Goal: Check status

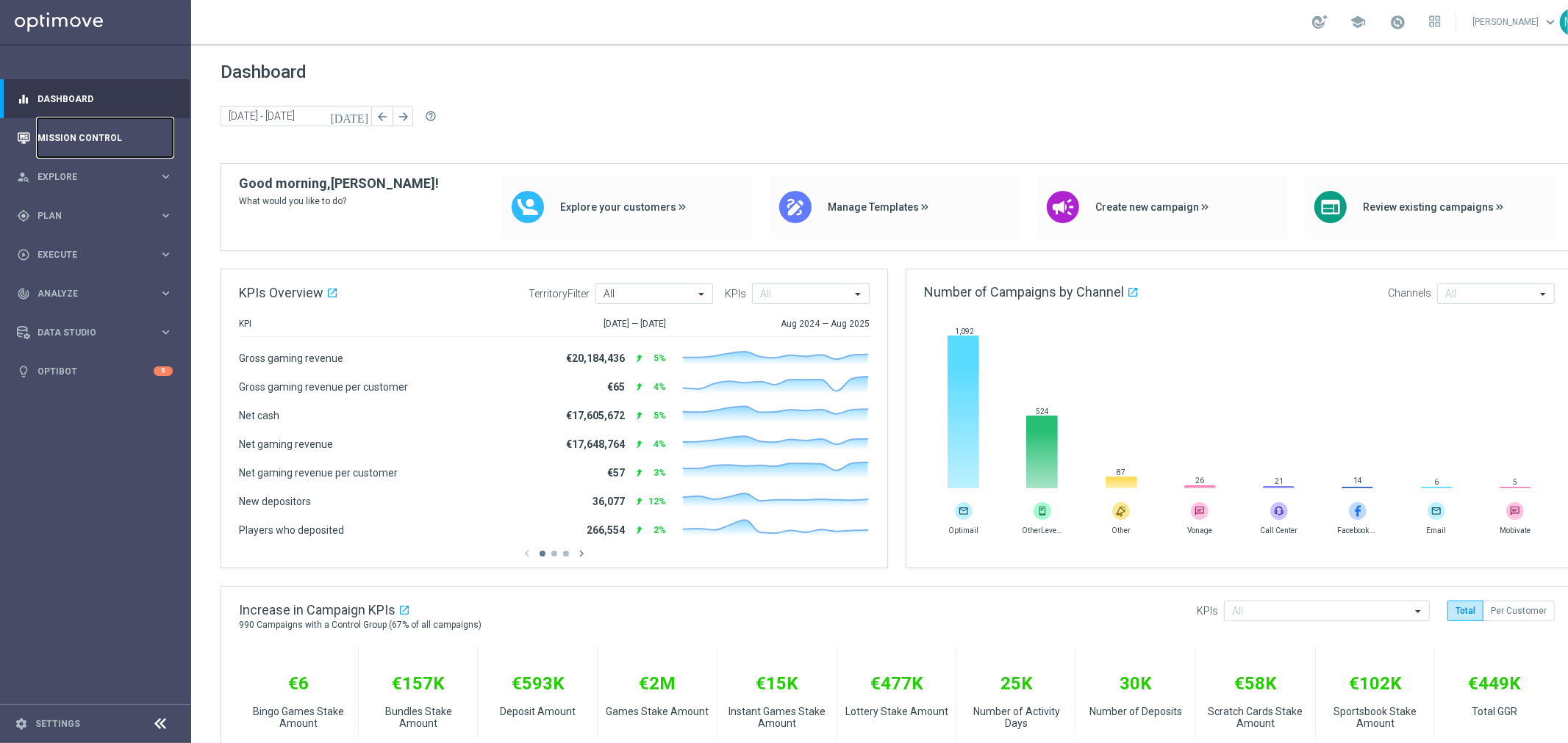
click at [85, 135] on link "Mission Control" at bounding box center [105, 137] width 136 height 39
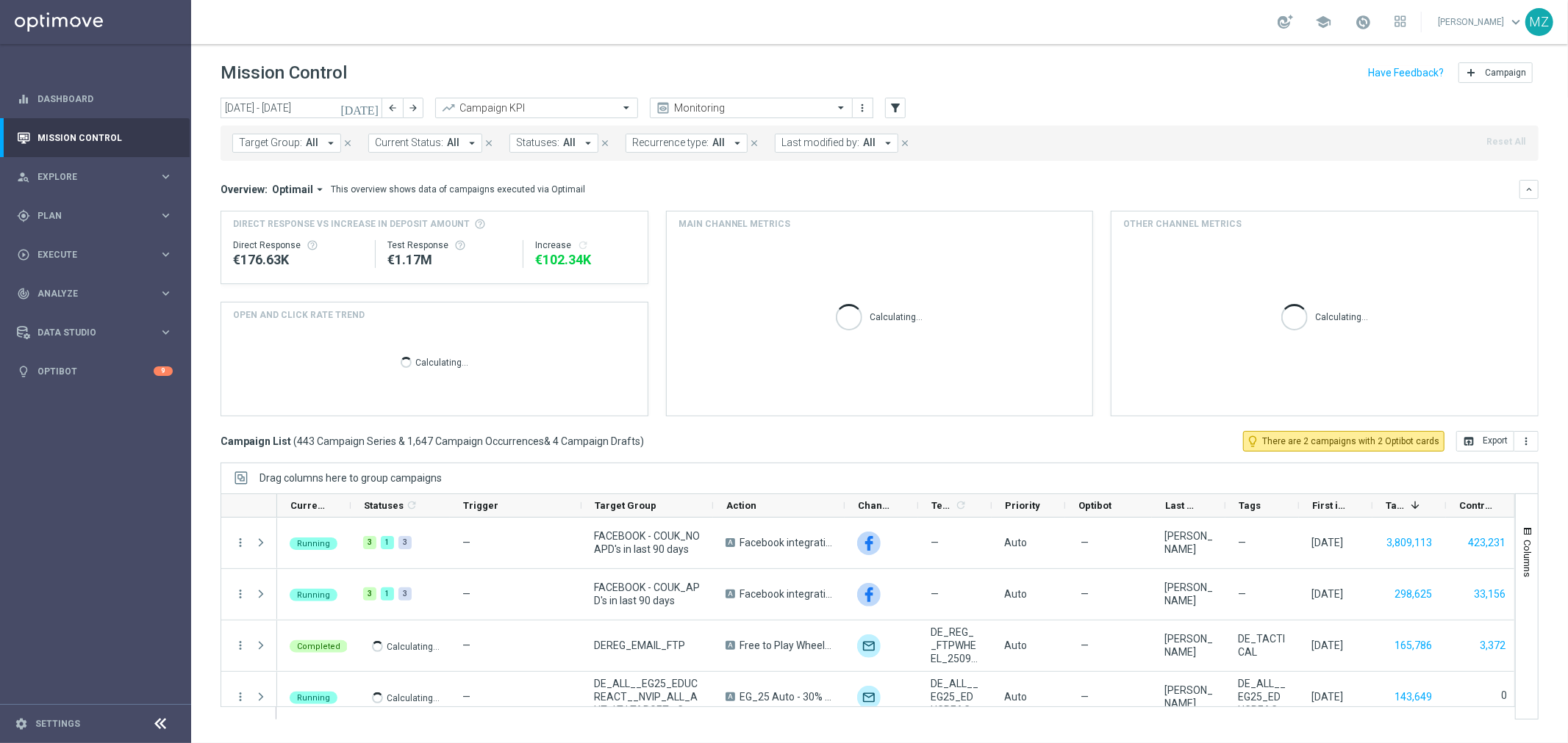
click at [371, 104] on icon "[DATE]" at bounding box center [361, 108] width 40 height 13
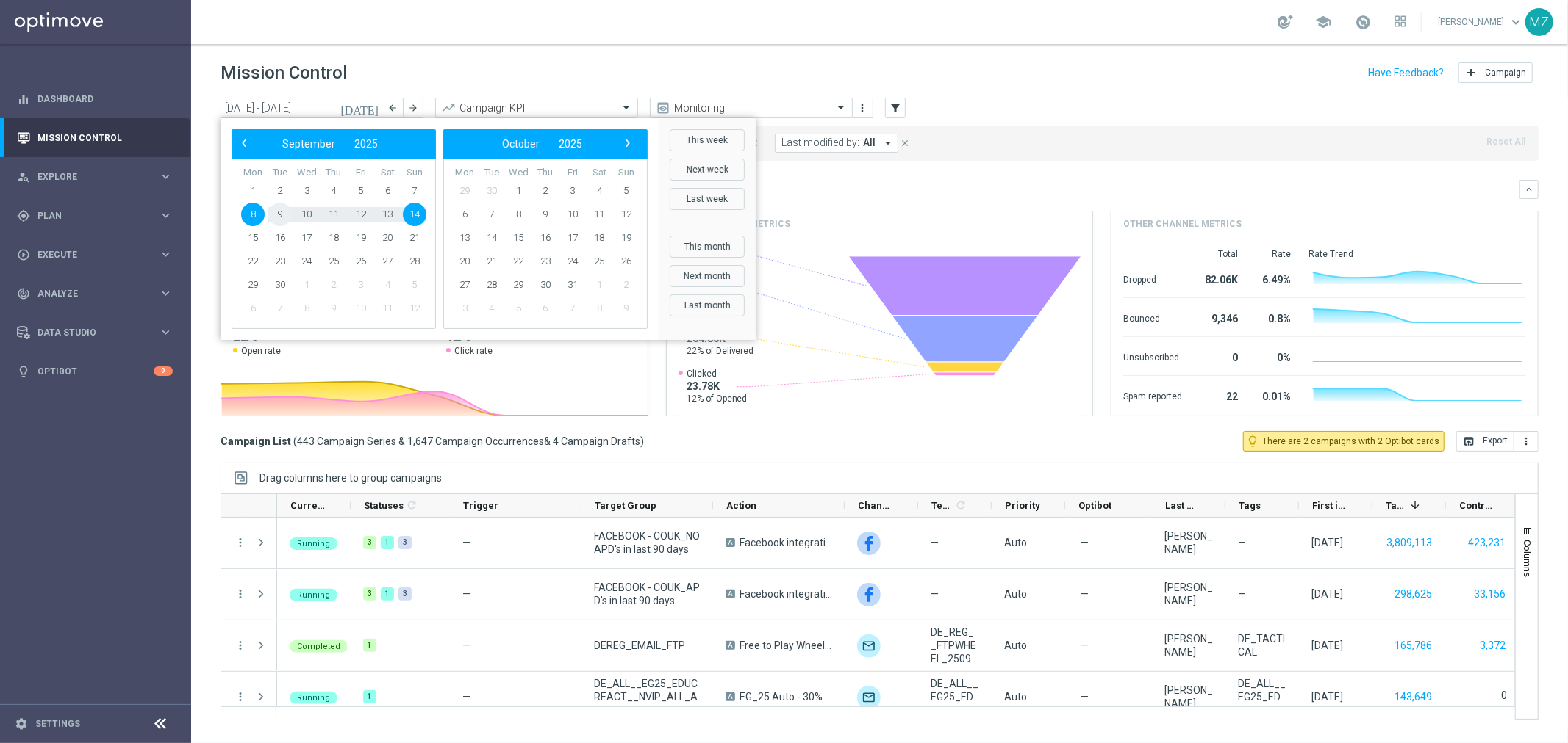
click at [283, 215] on span "9" at bounding box center [280, 215] width 24 height 24
click at [338, 213] on span "11" at bounding box center [333, 215] width 24 height 24
type input "[DATE] - [DATE]"
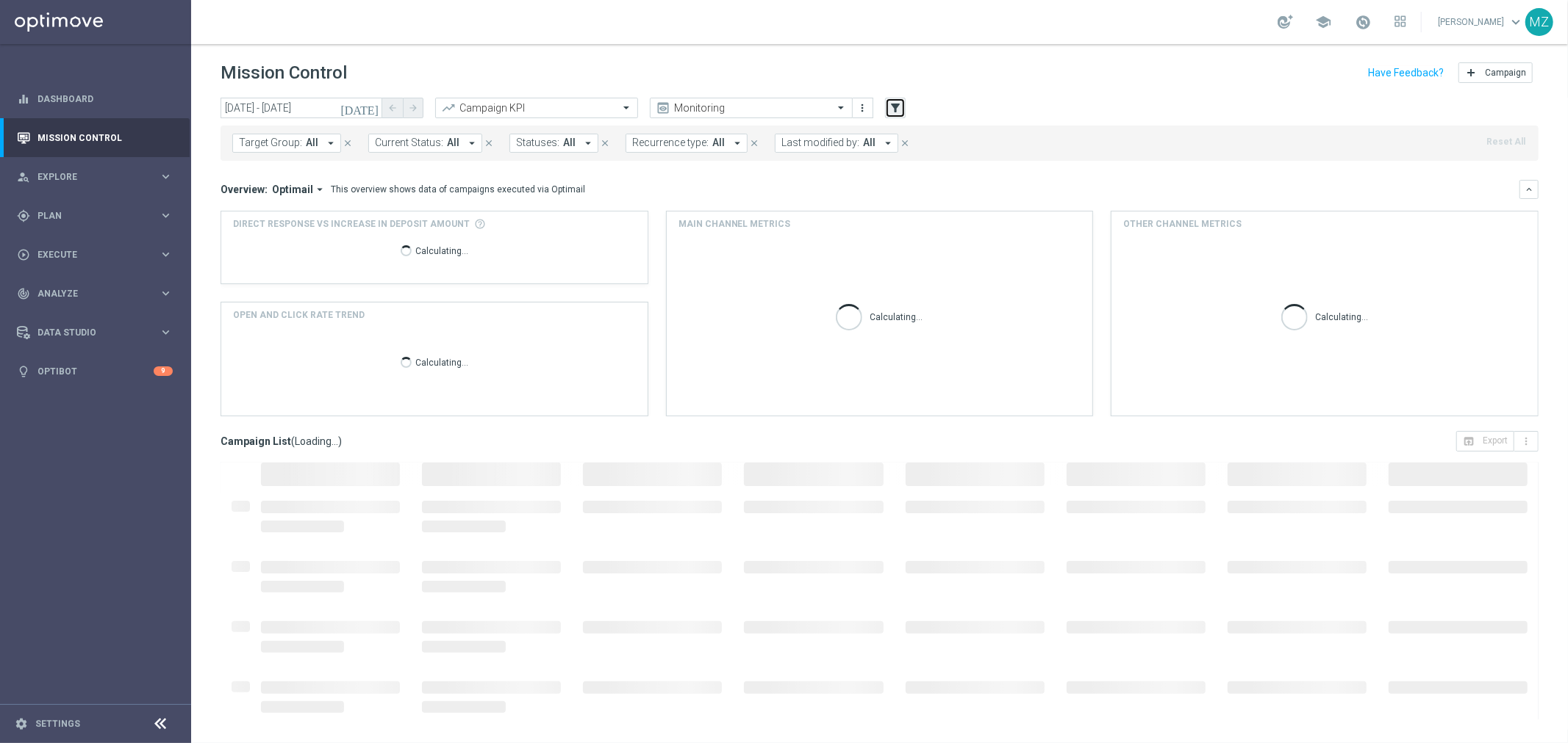
click at [898, 101] on icon "filter_alt" at bounding box center [895, 108] width 13 height 13
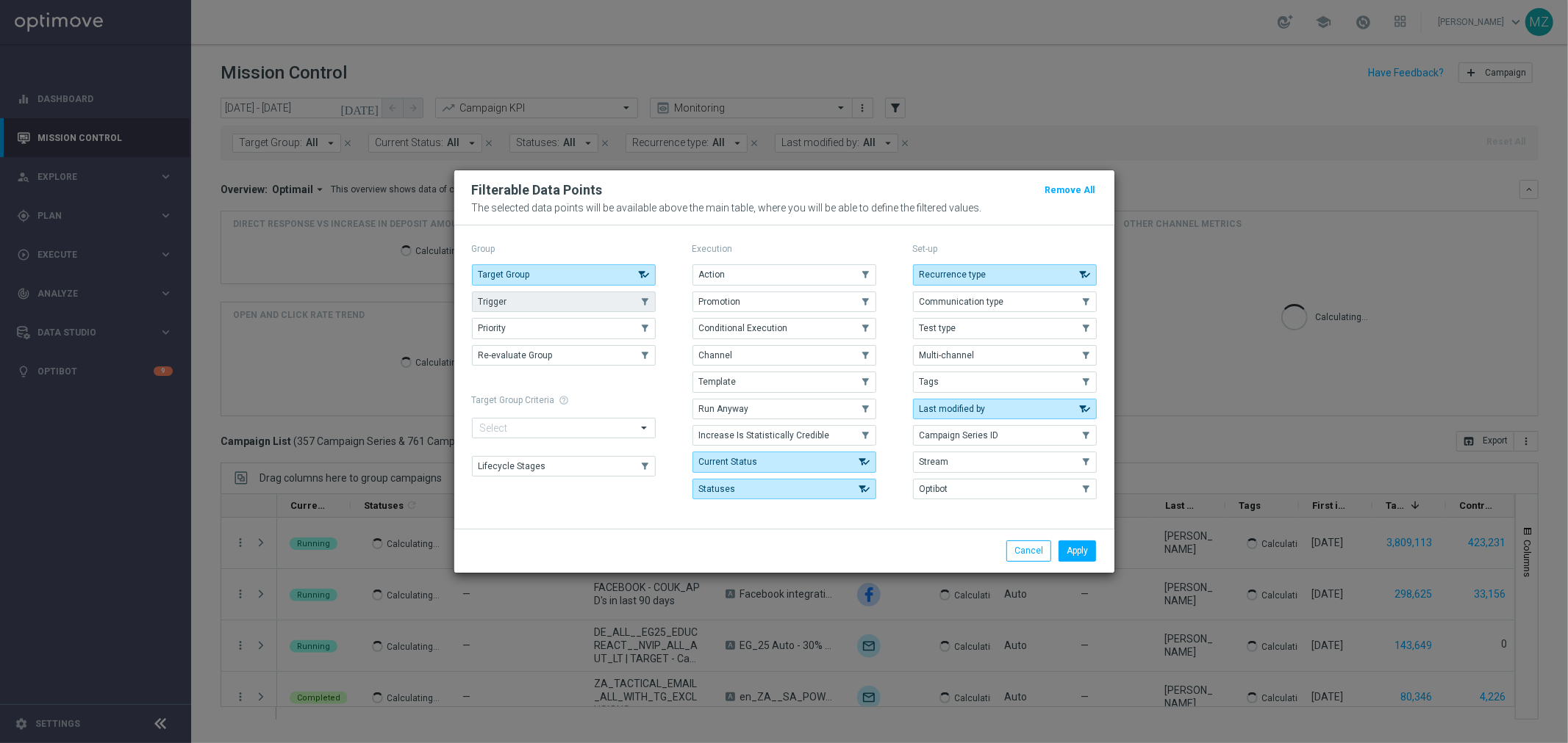
click at [504, 311] on button "Trigger" at bounding box center [563, 302] width 184 height 21
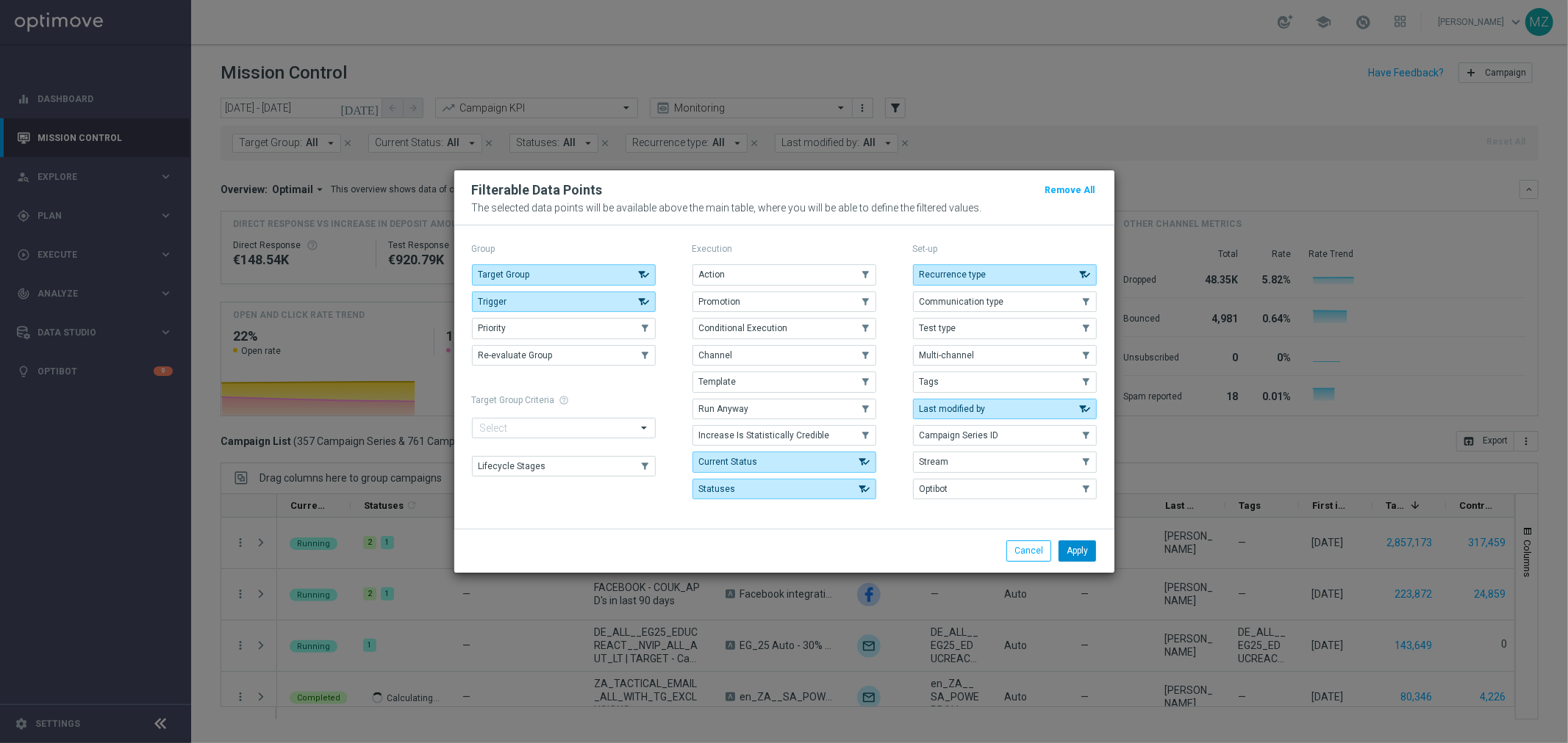
click at [1078, 542] on button "Apply" at bounding box center [1077, 551] width 37 height 21
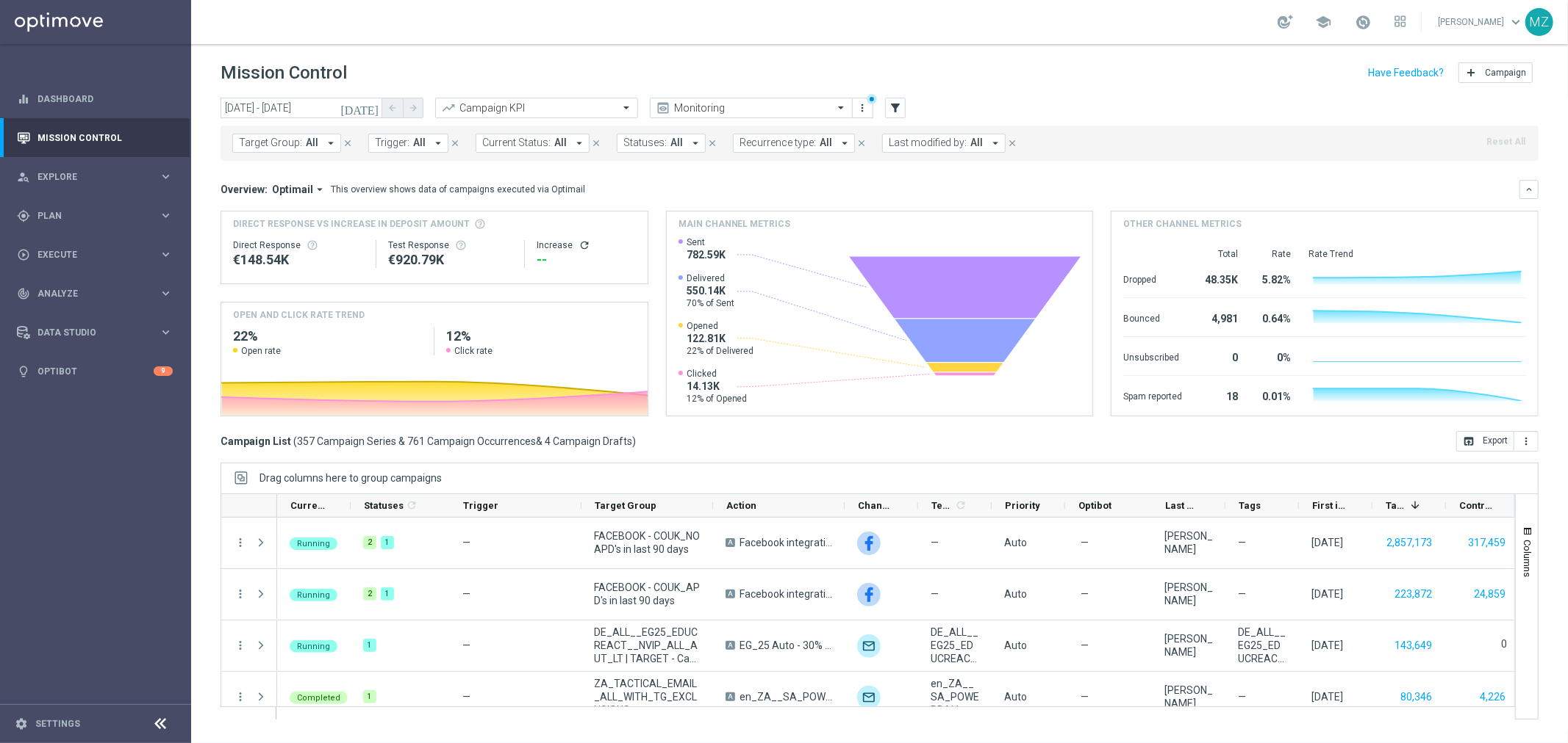
click at [403, 142] on span "Trigger:" at bounding box center [392, 142] width 34 height 12
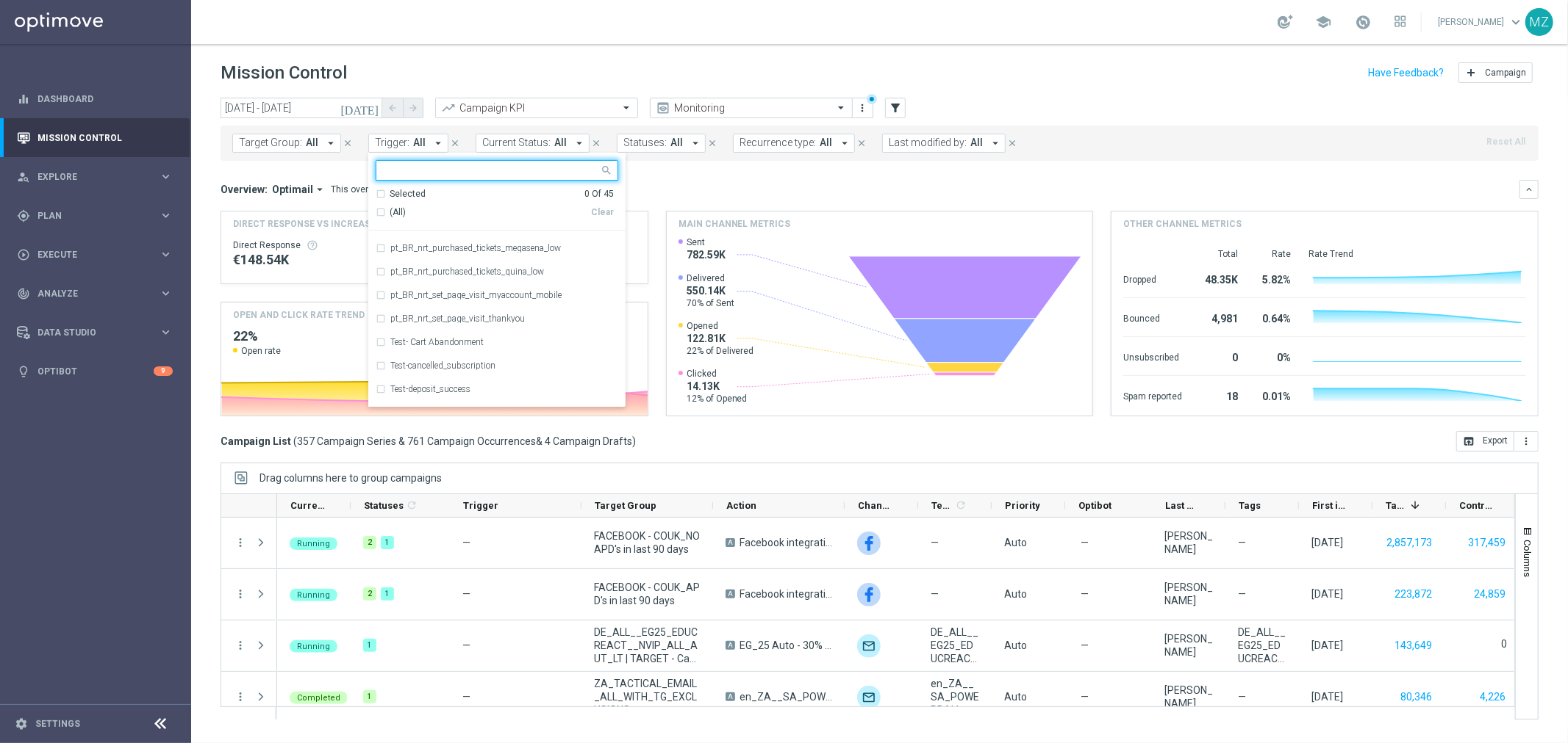
scroll to position [687, 0]
click at [390, 237] on label "pt_BR_nrt_purchased_tickets_megasena_low" at bounding box center [475, 237] width 171 height 9
click at [1143, 59] on div "Mission Control add Campaign" at bounding box center [879, 73] width 1318 height 29
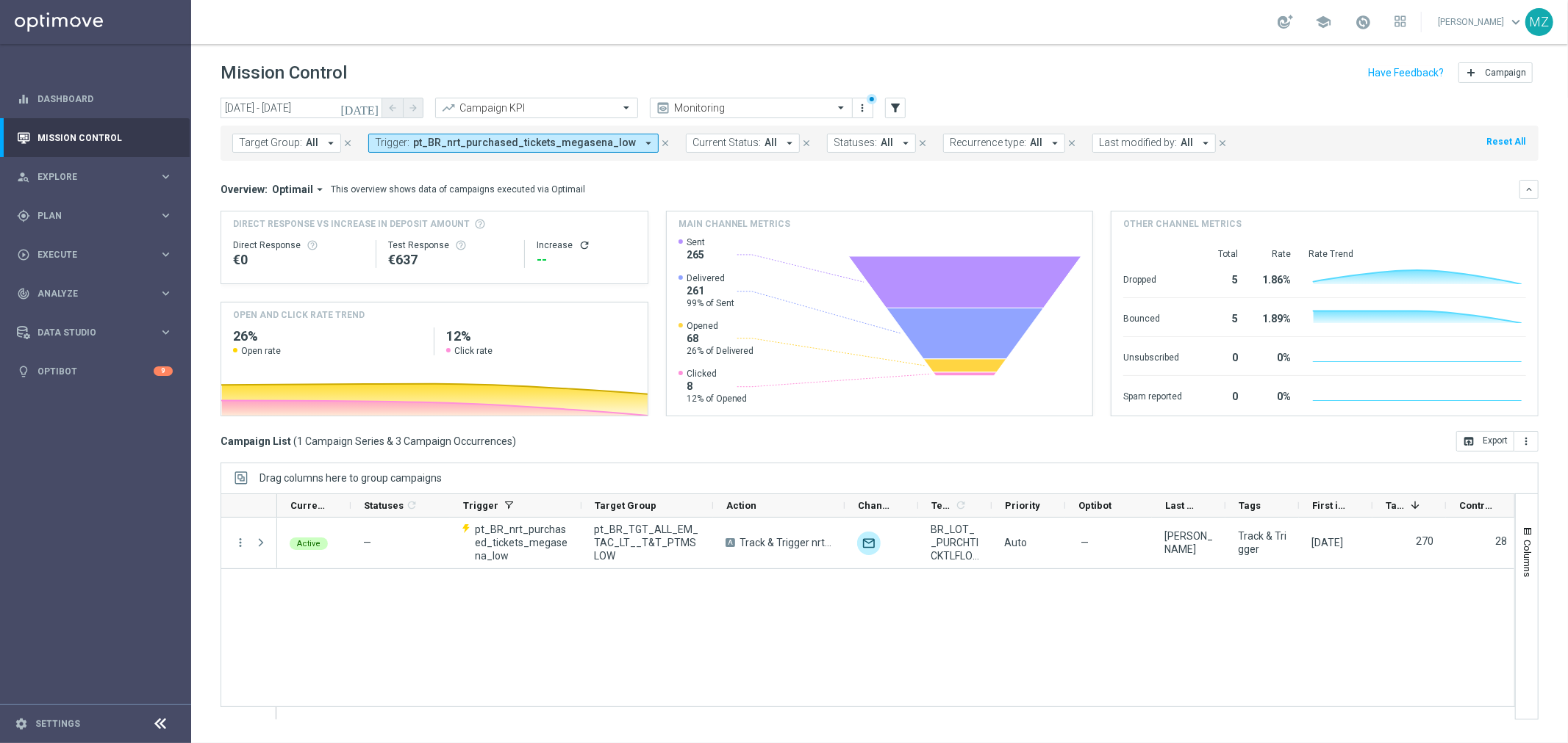
click at [568, 143] on span "pt_BR_nrt_purchased_tickets_megasena_low" at bounding box center [524, 142] width 222 height 12
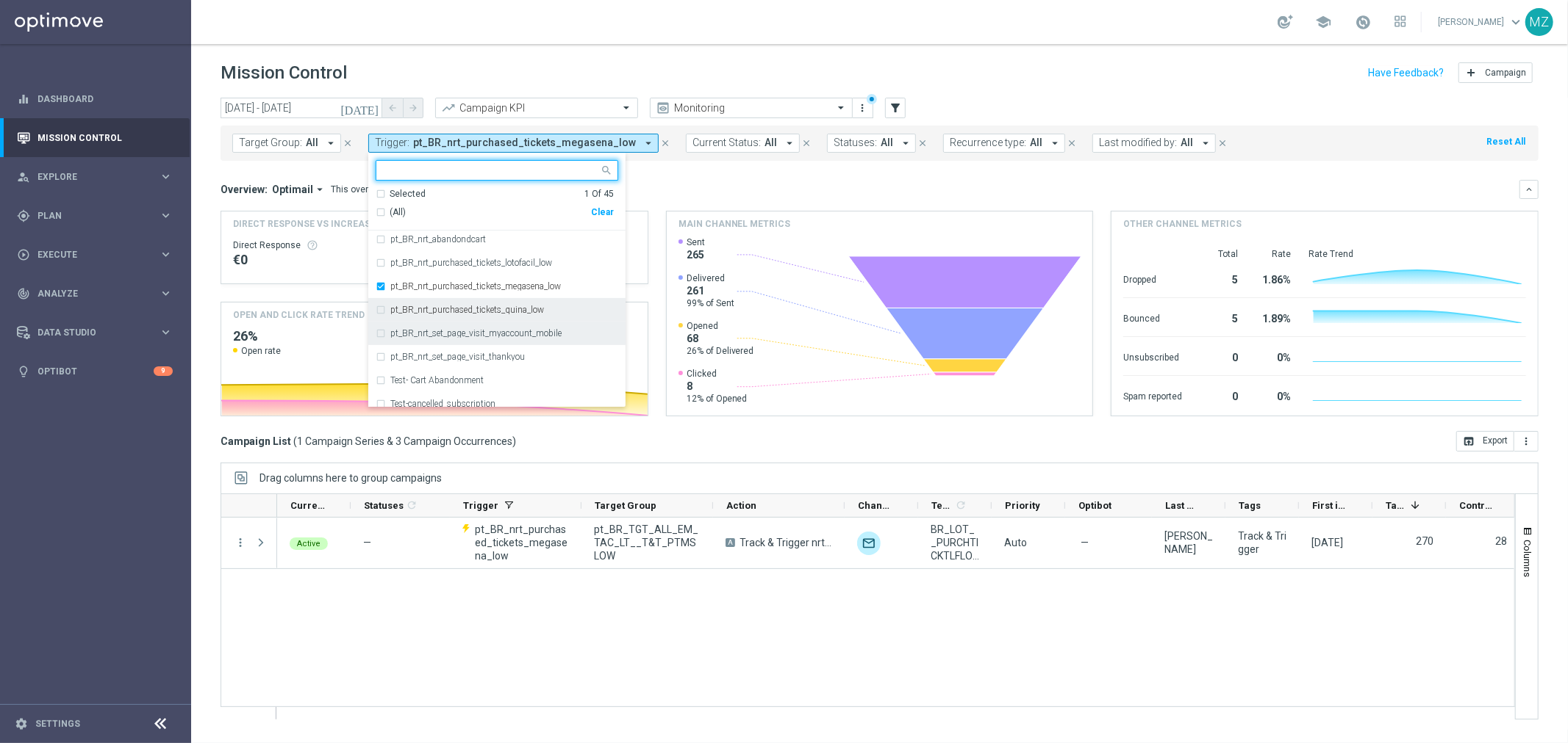
scroll to position [652, 0]
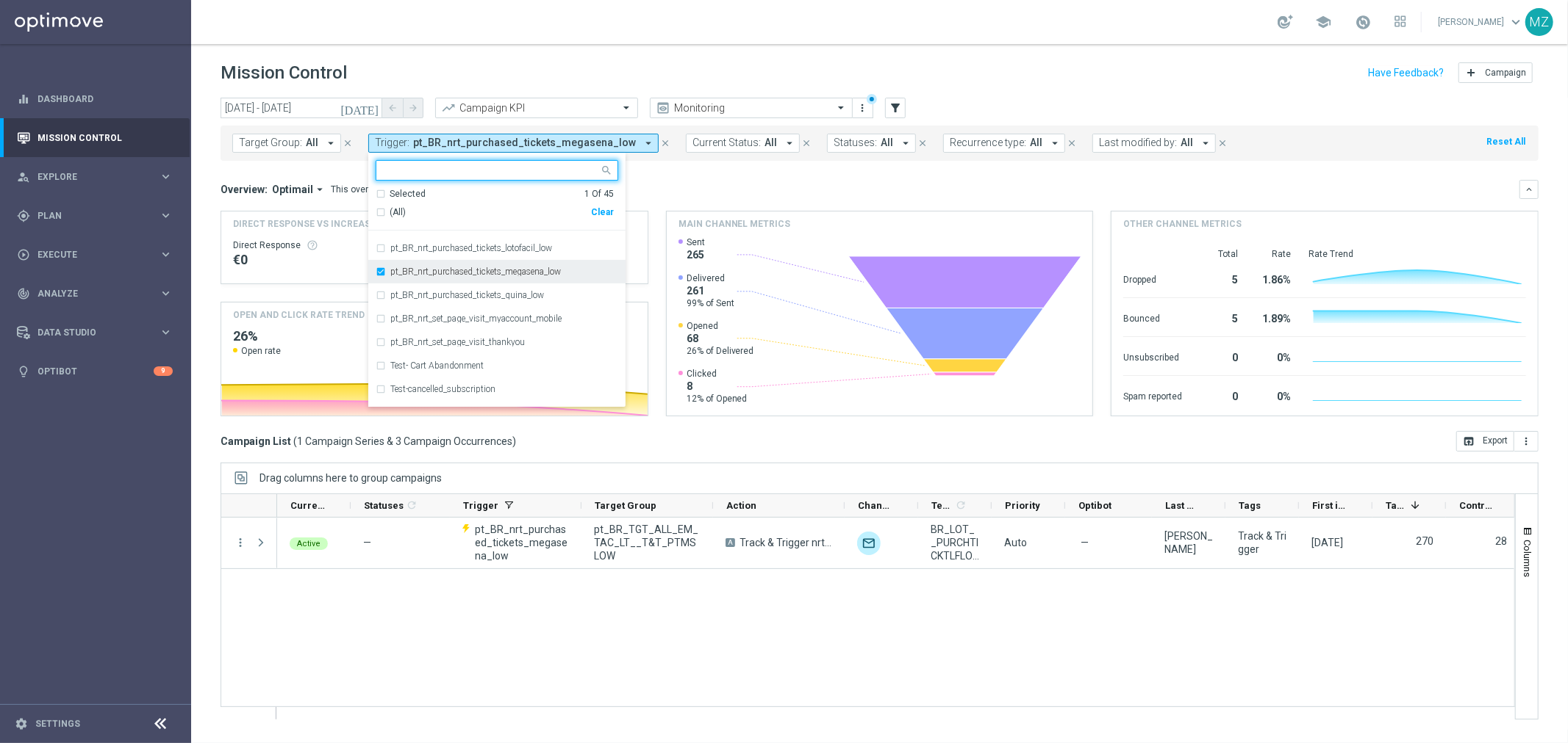
click at [432, 261] on div "pt_BR_nrt_purchased_tickets_megasena_low" at bounding box center [497, 272] width 242 height 24
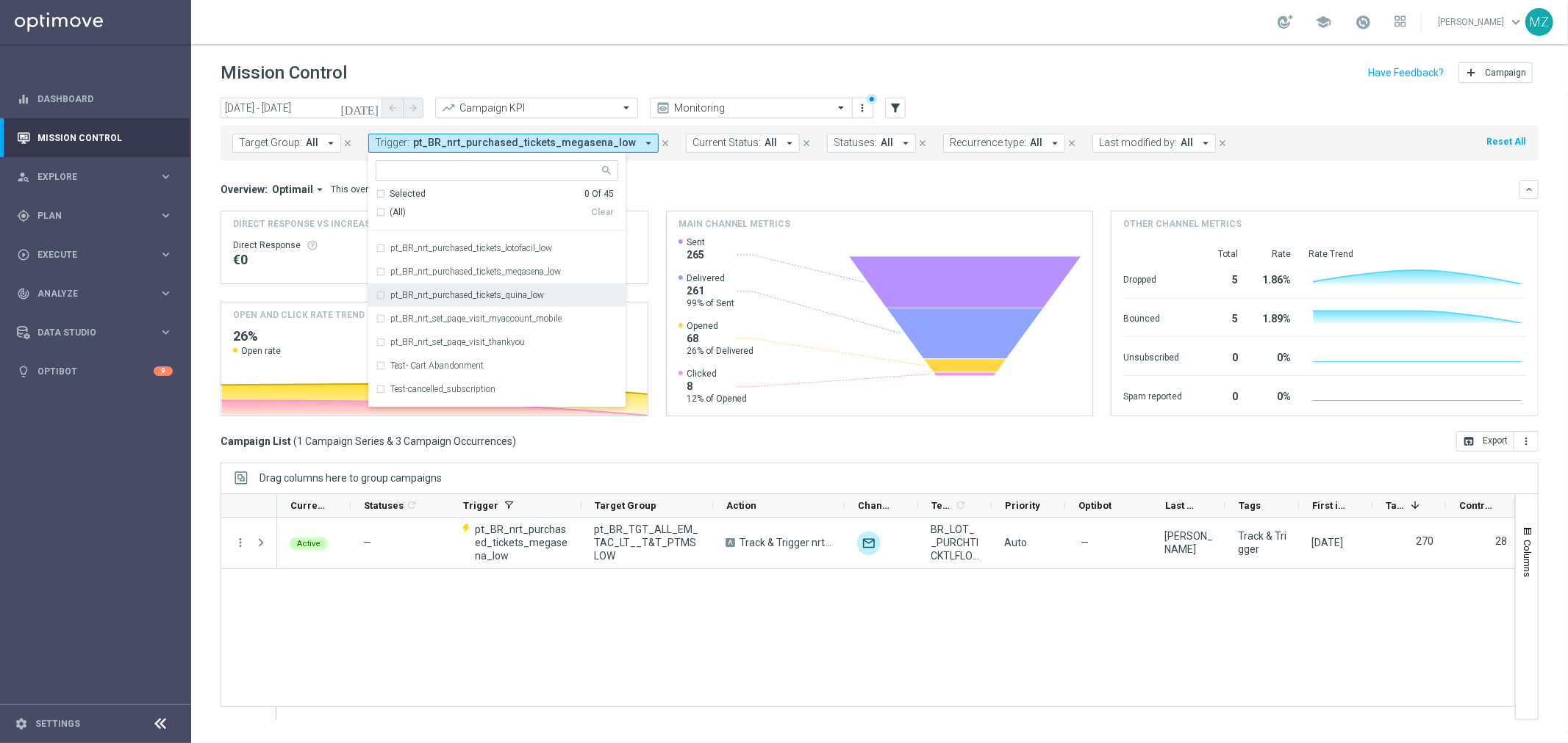
click at [428, 287] on div "pt_BR_nrt_purchased_tickets_quina_low" at bounding box center [497, 295] width 242 height 24
click at [961, 32] on div "school [PERSON_NAME] keyboard_arrow_down MZ" at bounding box center [879, 22] width 1377 height 44
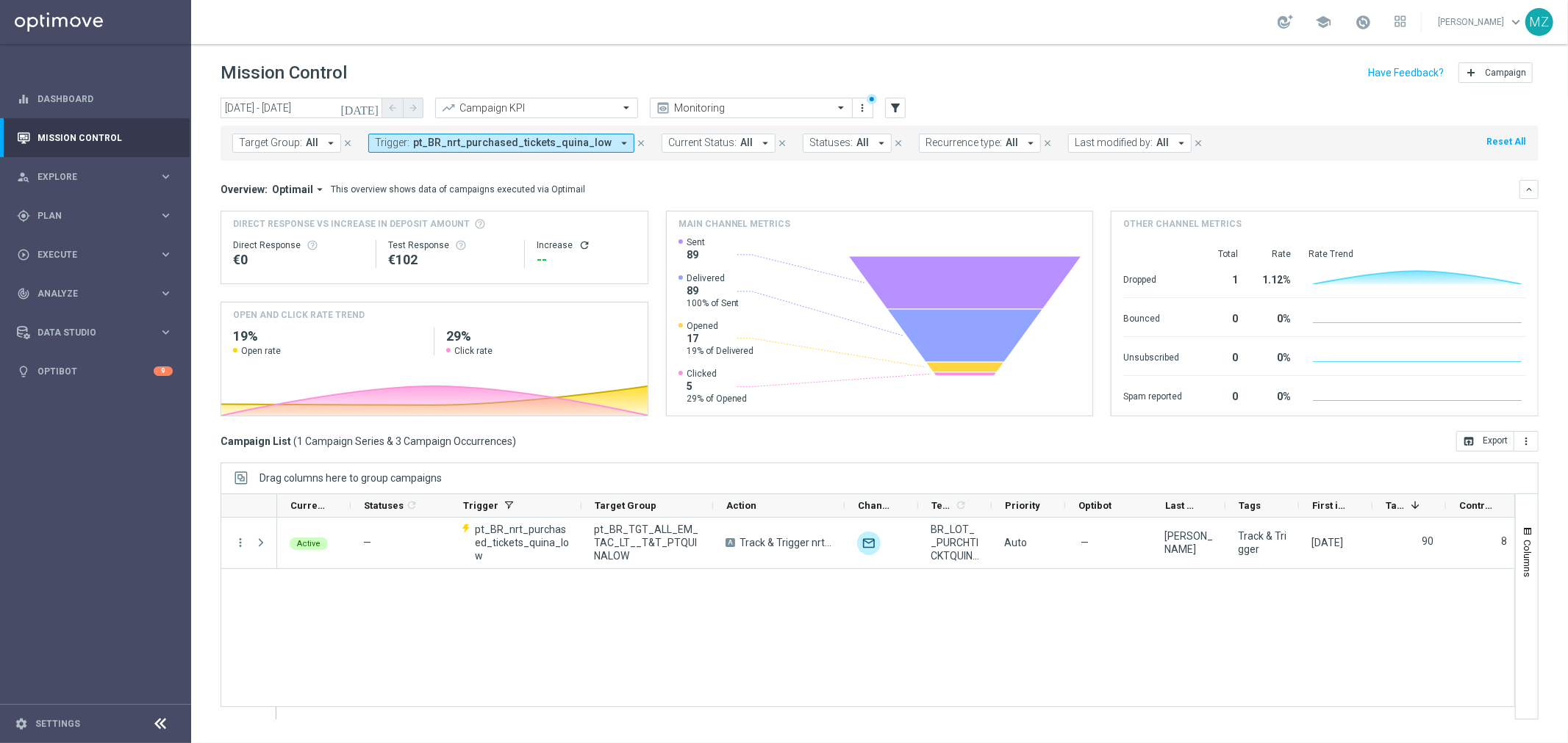
click at [581, 247] on icon "refresh" at bounding box center [584, 245] width 11 height 11
click at [554, 140] on span "pt_BR_nrt_purchased_tickets_quina_low" at bounding box center [512, 142] width 199 height 12
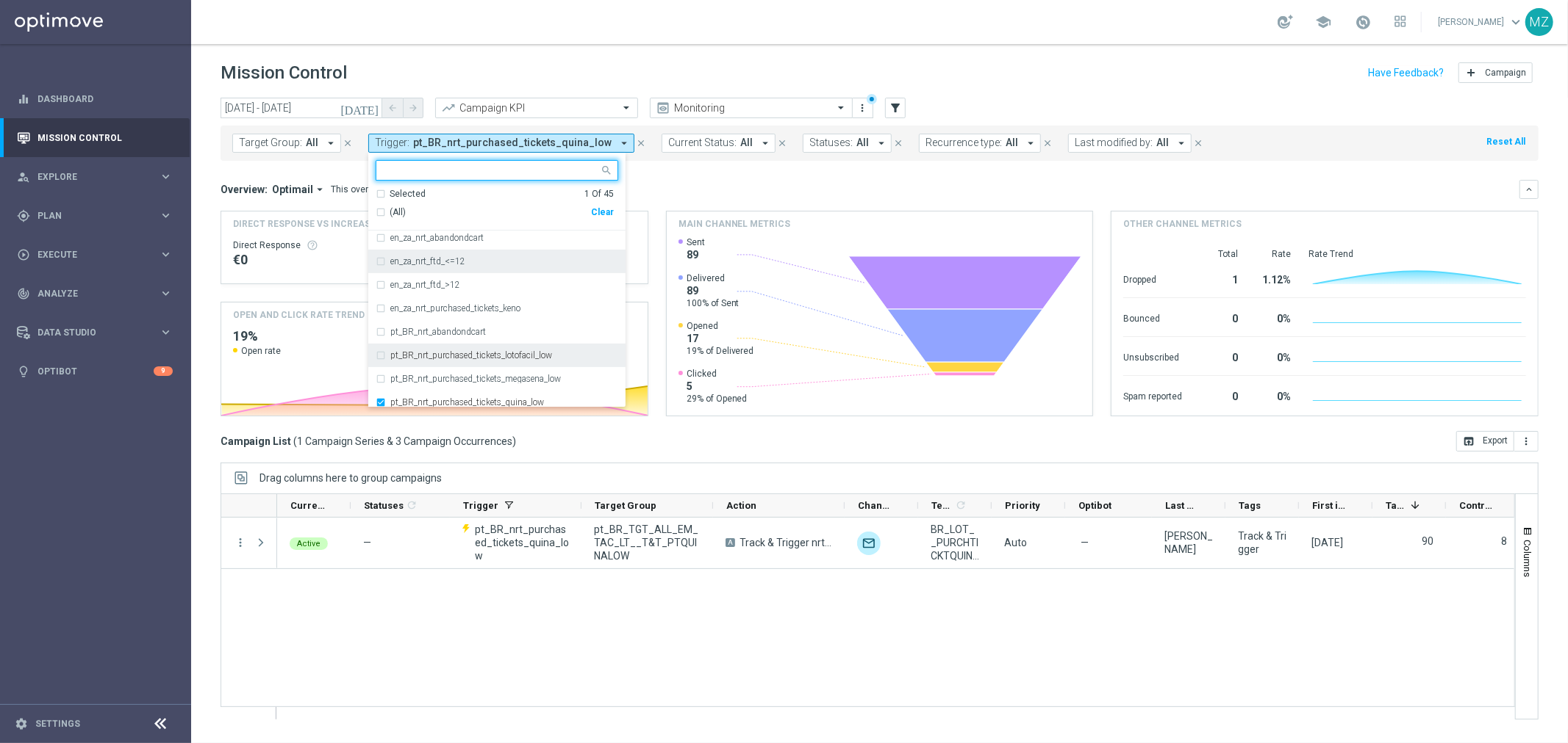
scroll to position [570, 0]
click at [474, 375] on label "pt_BR_nrt_purchased_tickets_quina_low" at bounding box center [467, 377] width 154 height 9
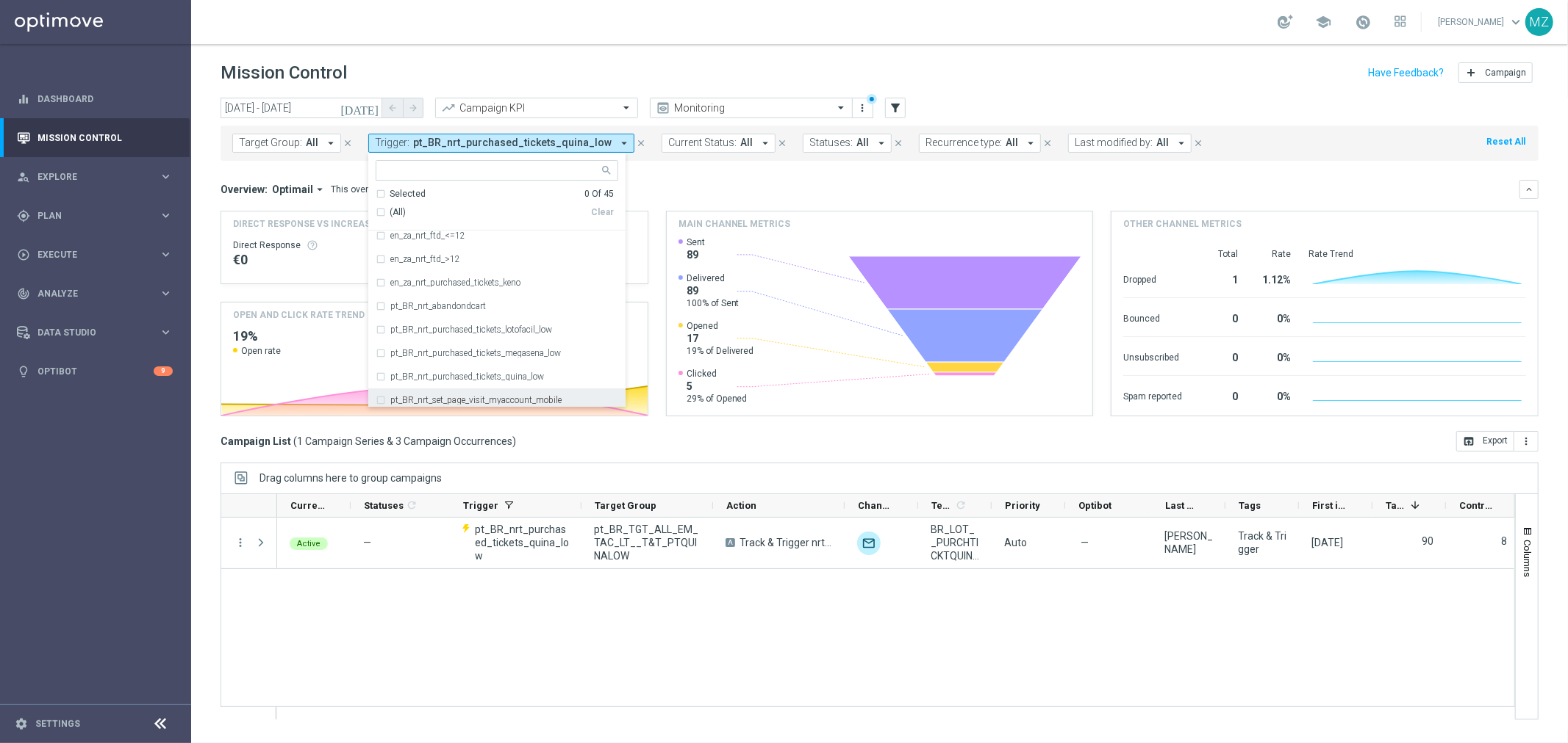
click at [458, 402] on label "pt_BR_nrt_set_page_visit_myaccount_mobile" at bounding box center [475, 400] width 171 height 9
click at [985, 31] on div "school [PERSON_NAME] keyboard_arrow_down MZ" at bounding box center [879, 22] width 1377 height 44
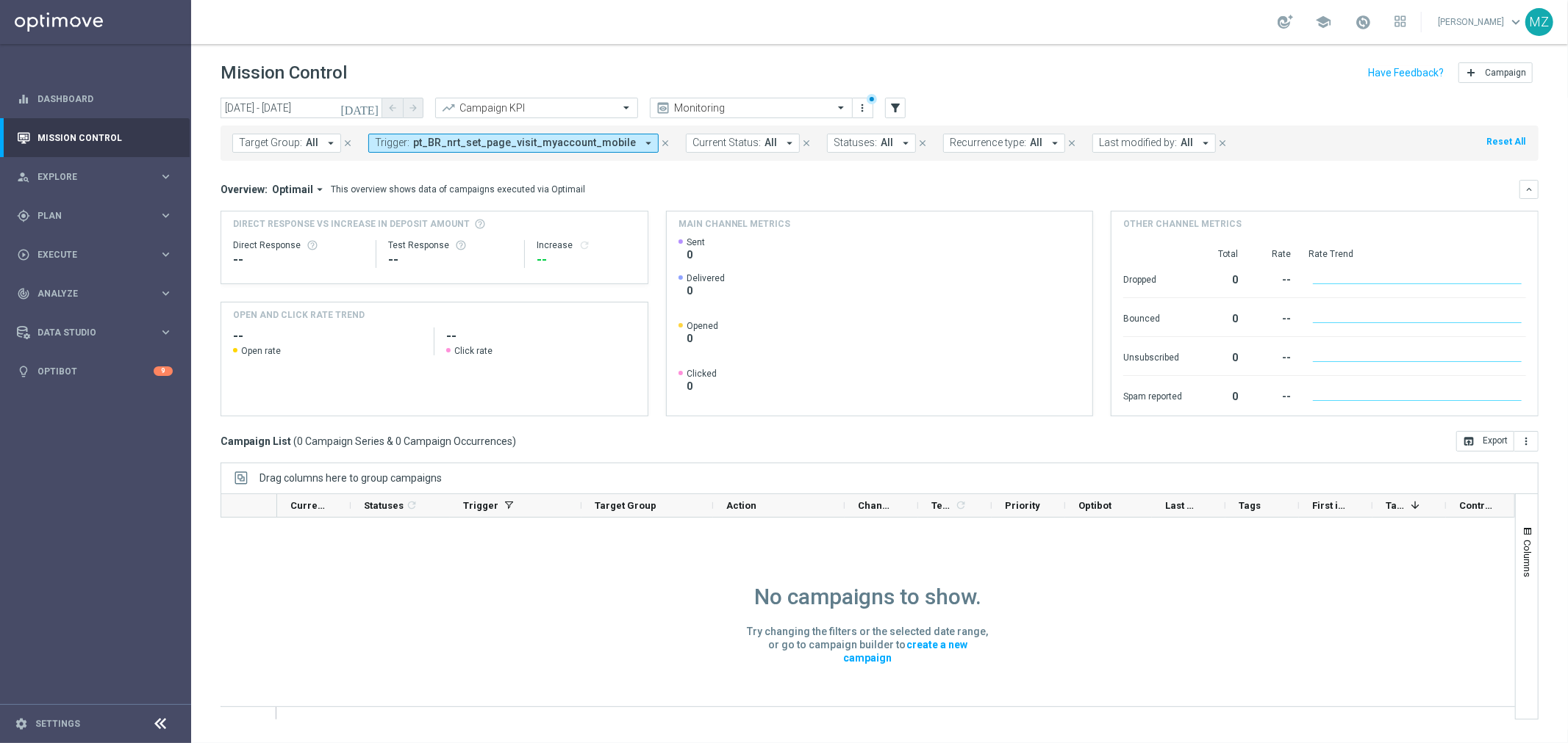
click at [437, 149] on span "pt_BR_nrt_set_page_visit_myaccount_mobile" at bounding box center [524, 142] width 222 height 12
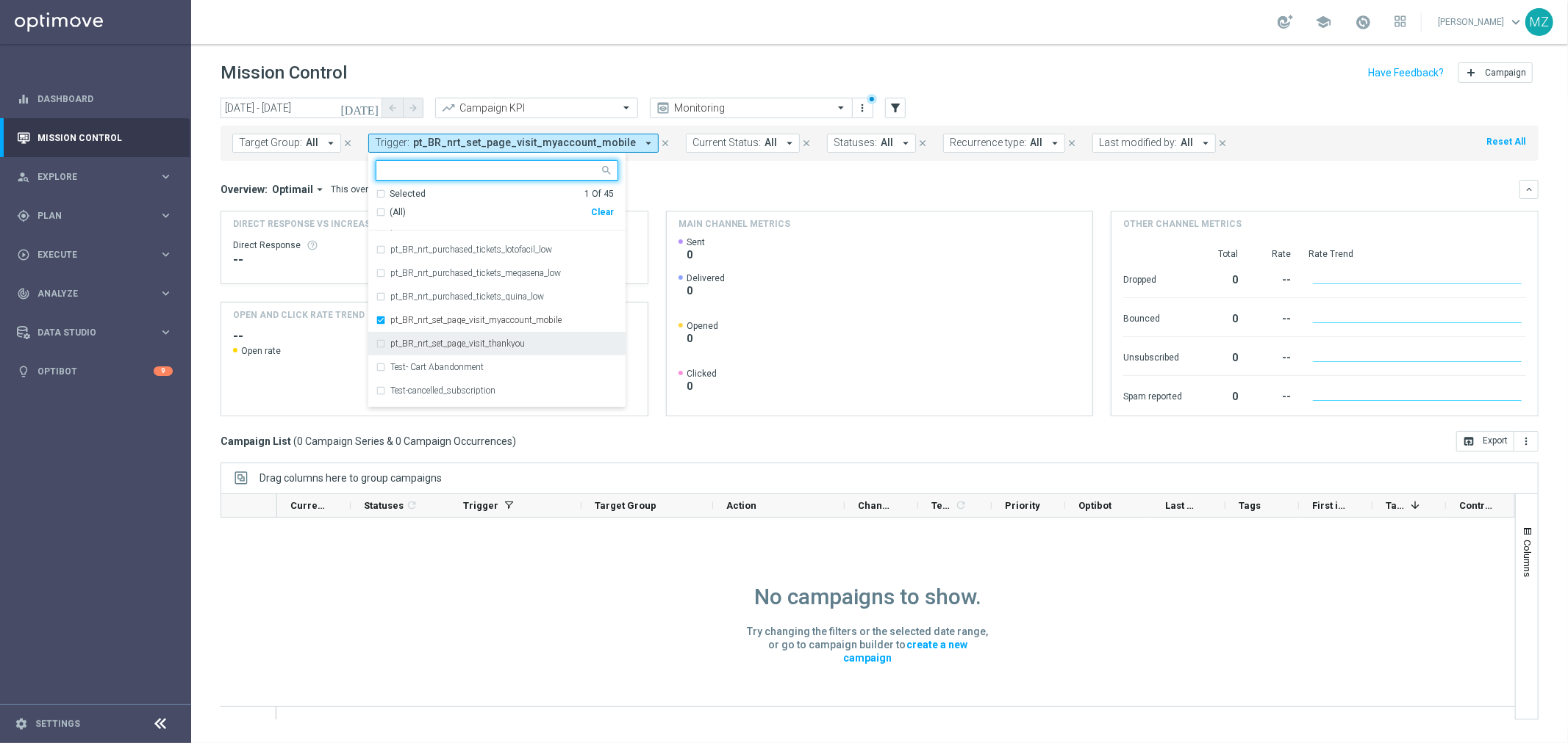
scroll to position [652, 0]
click at [410, 321] on label "pt_BR_nrt_set_page_visit_myaccount_mobile" at bounding box center [475, 319] width 171 height 9
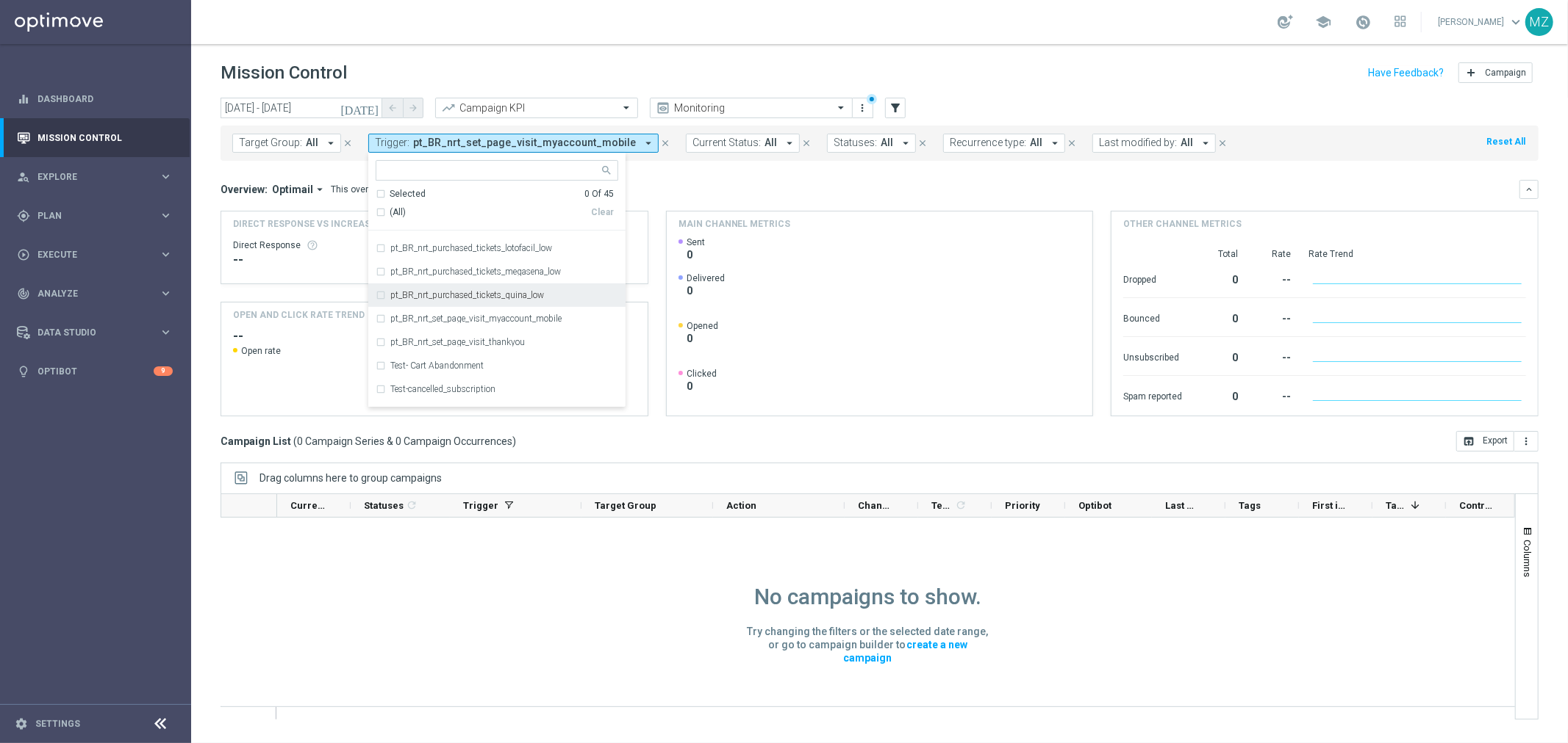
click at [405, 296] on label "pt_BR_nrt_purchased_tickets_quina_low" at bounding box center [467, 295] width 154 height 9
click at [1063, 31] on div "school [PERSON_NAME] keyboard_arrow_down MZ" at bounding box center [879, 22] width 1377 height 44
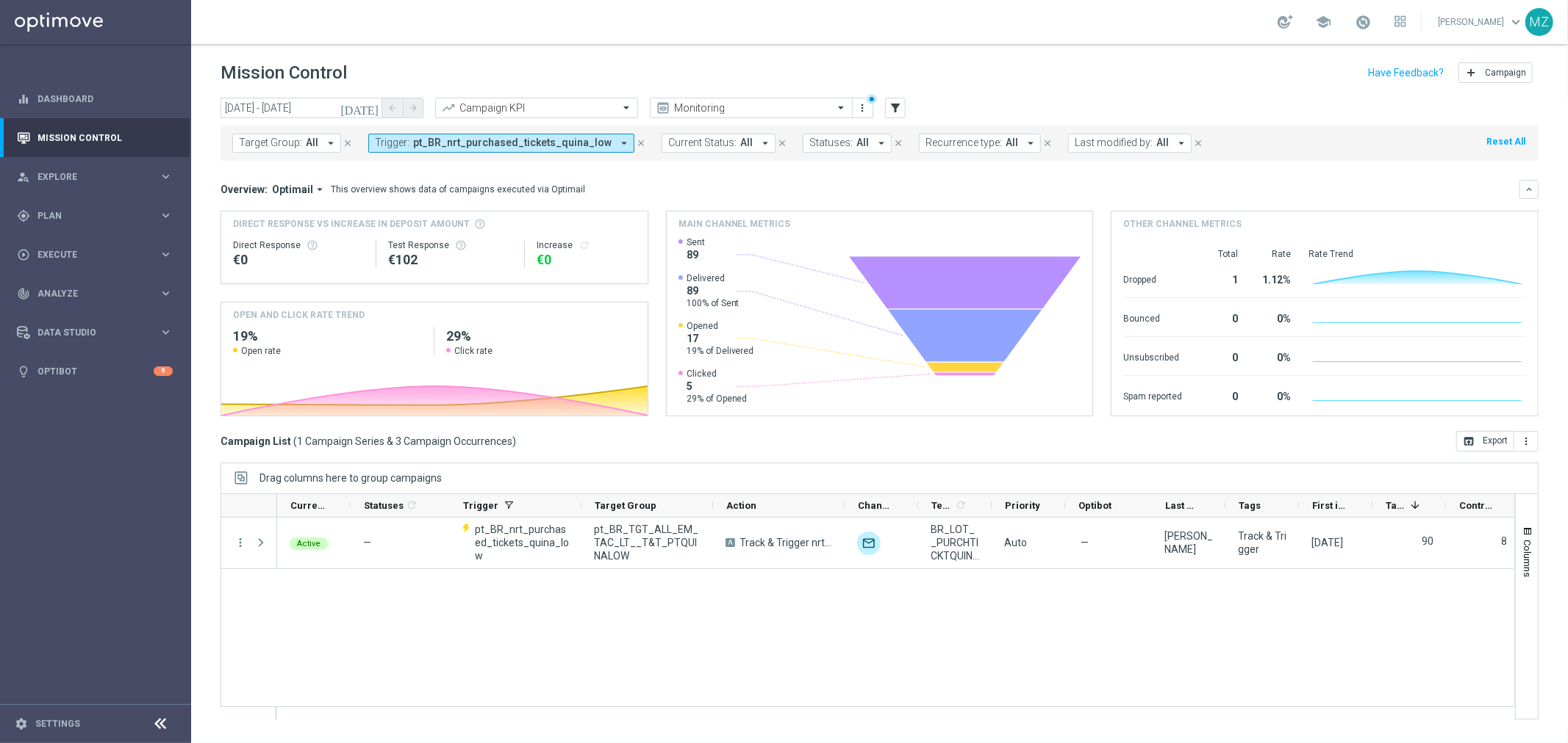
click at [545, 148] on span "pt_BR_nrt_purchased_tickets_quina_low" at bounding box center [512, 142] width 199 height 12
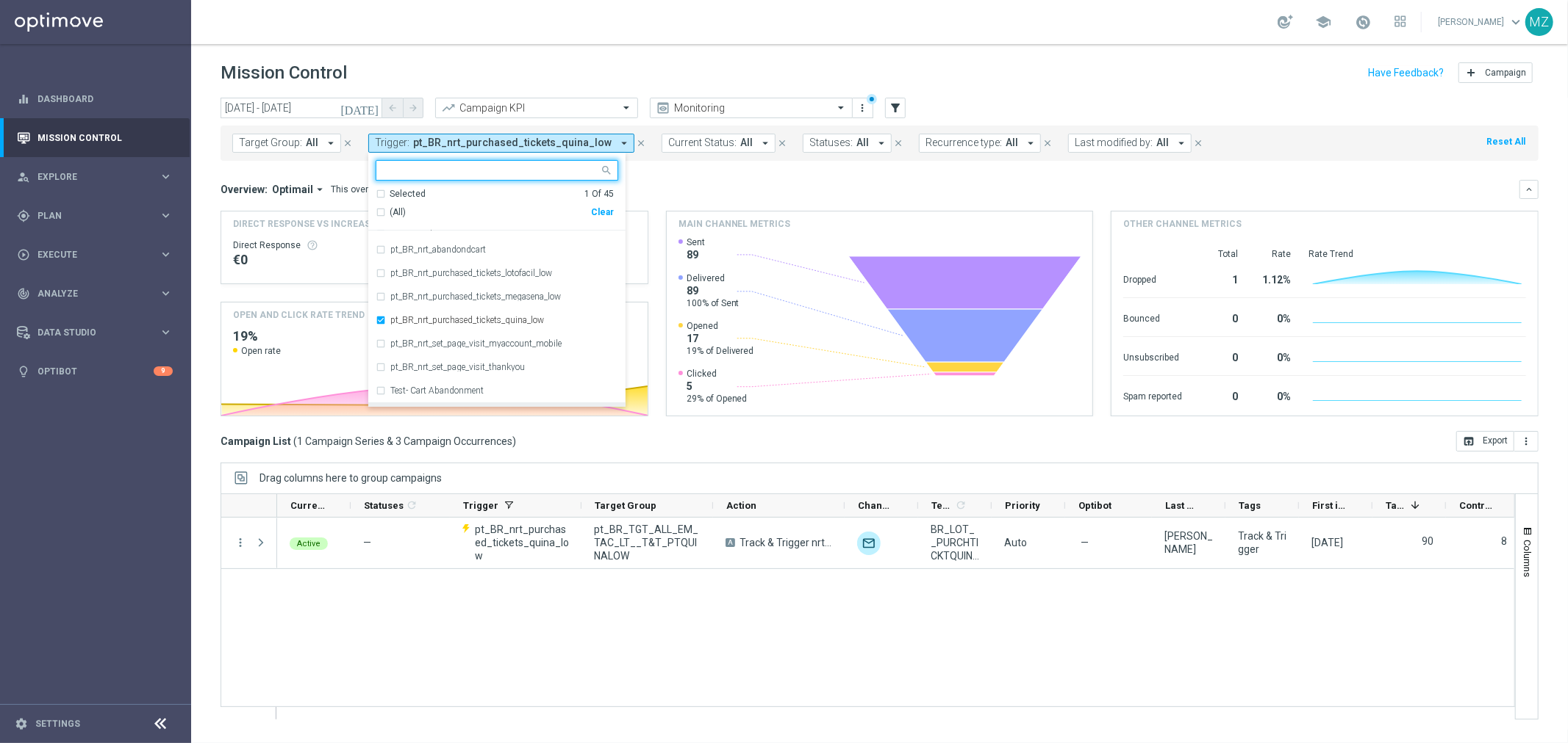
scroll to position [570, 0]
click at [464, 373] on label "pt_BR_nrt_purchased_tickets_quina_low" at bounding box center [467, 377] width 154 height 9
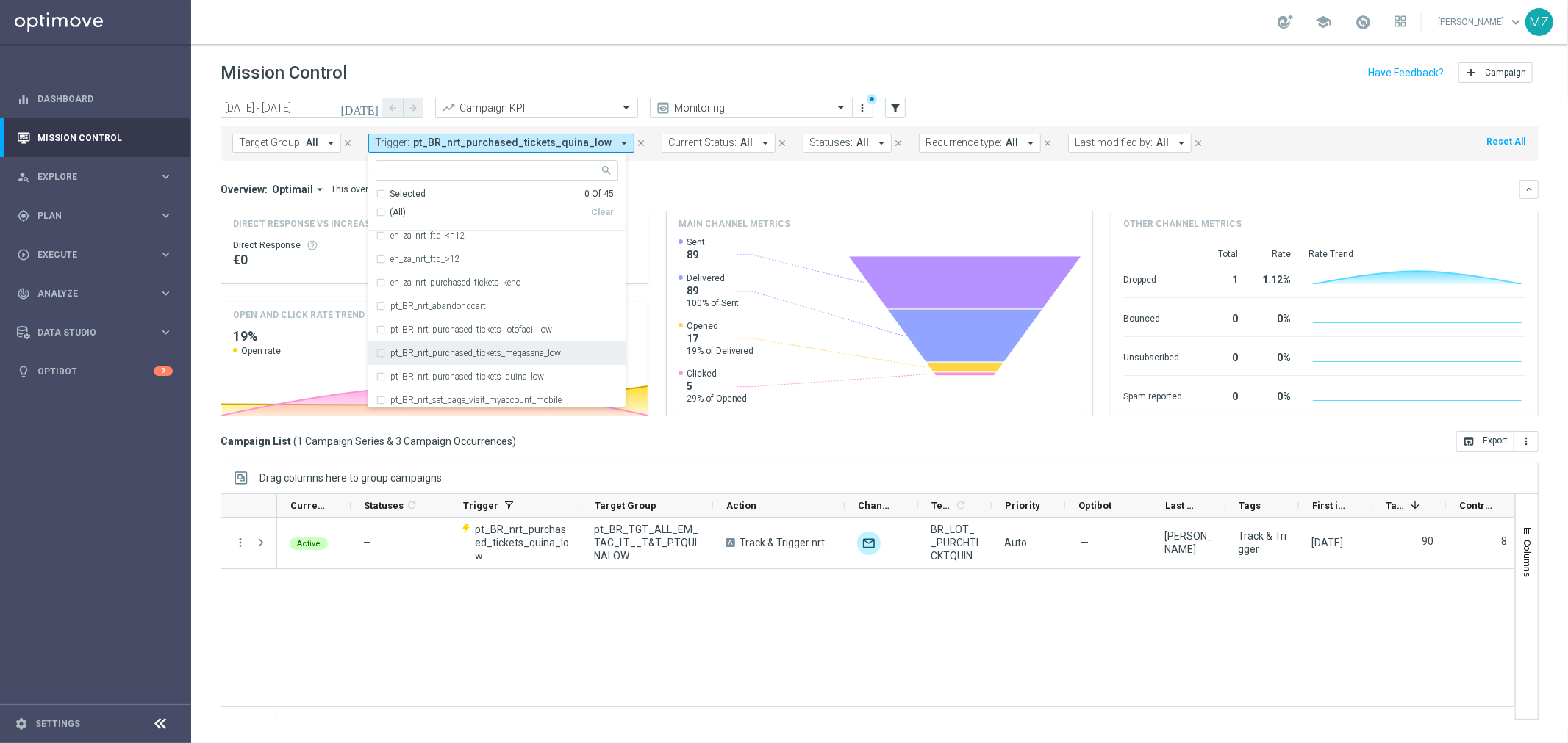
click at [459, 351] on label "pt_BR_nrt_purchased_tickets_megasena_low" at bounding box center [475, 353] width 171 height 9
click at [712, 39] on div "school [PERSON_NAME] keyboard_arrow_down MZ" at bounding box center [879, 22] width 1377 height 44
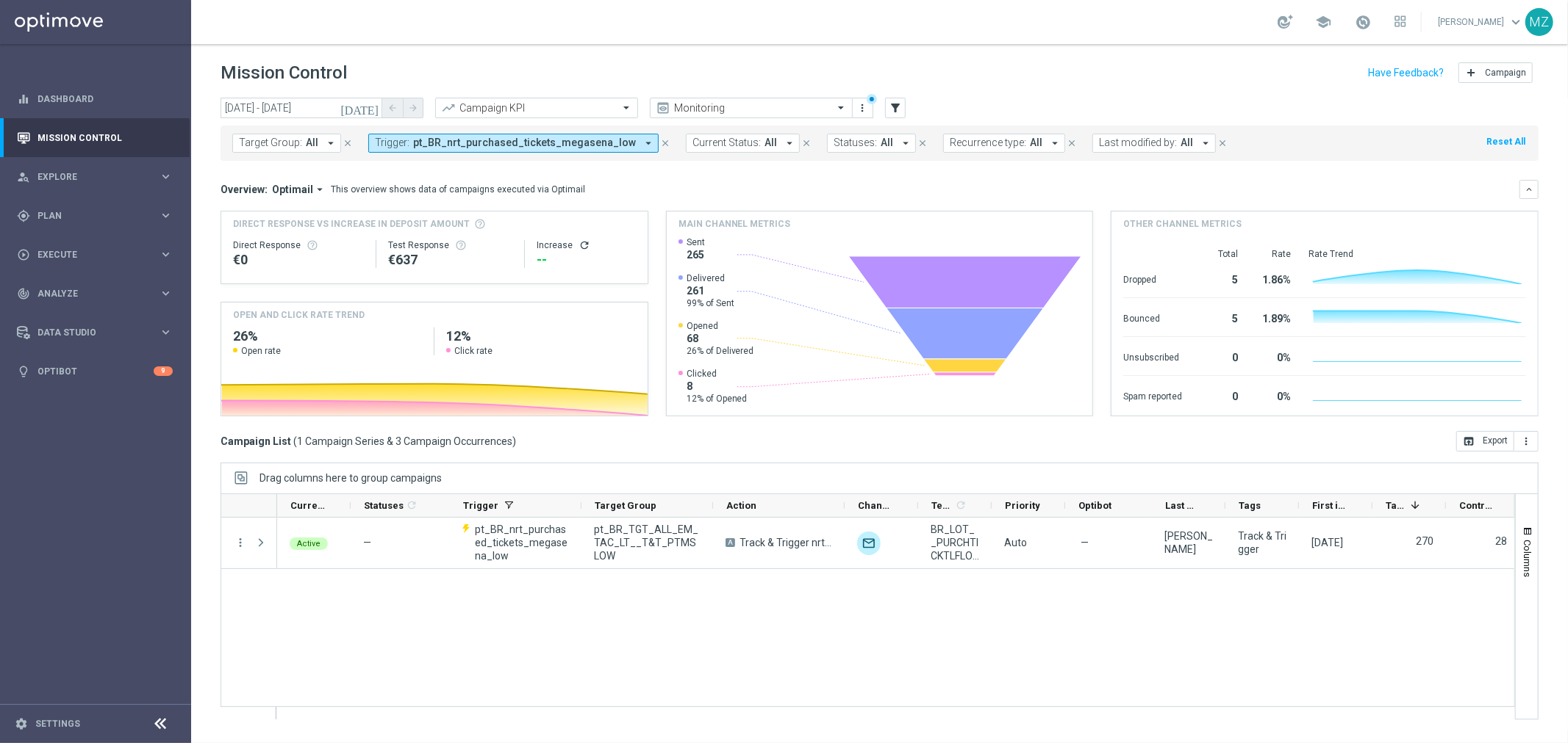
click at [568, 136] on span "pt_BR_nrt_purchased_tickets_megasena_low" at bounding box center [524, 142] width 222 height 12
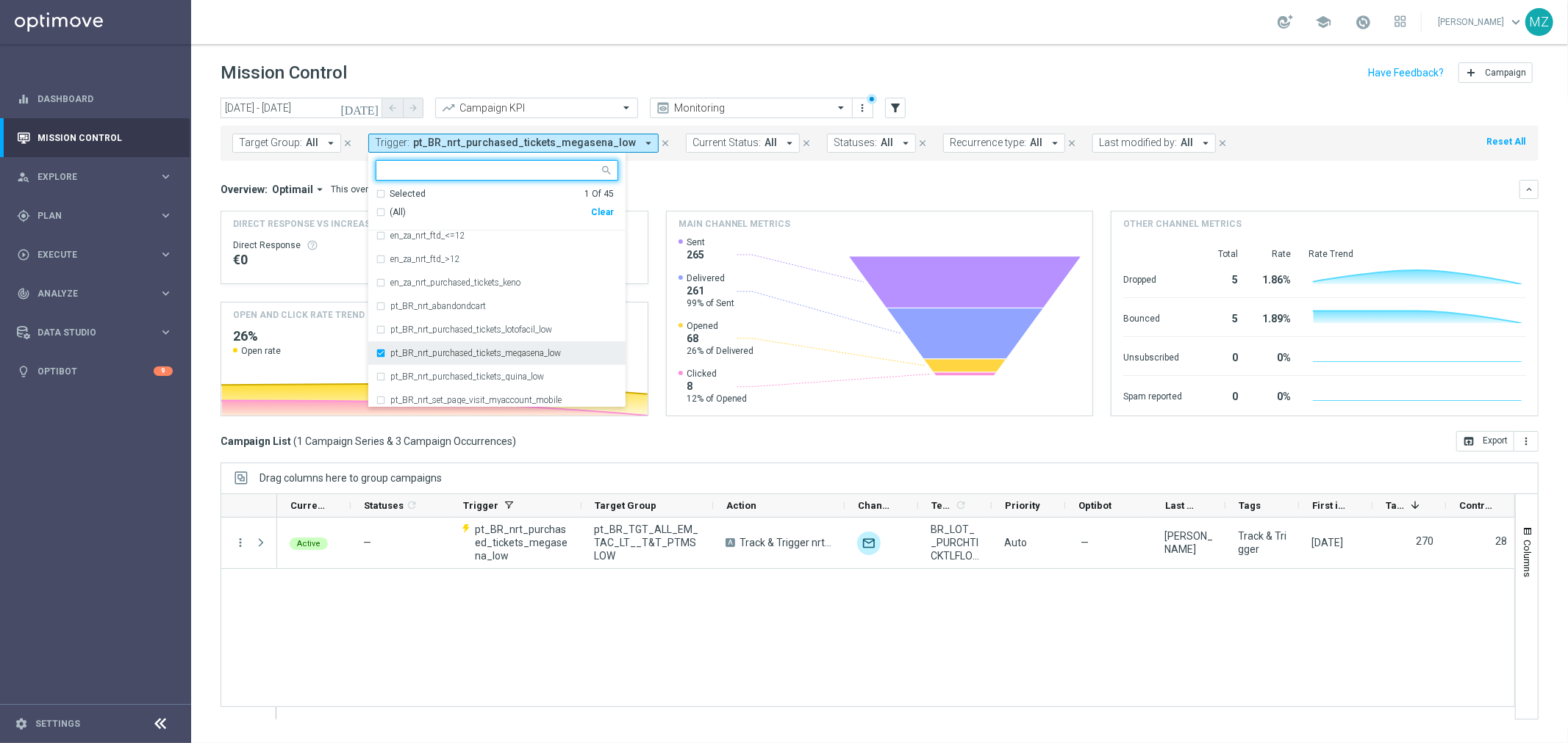
click at [474, 353] on label "pt_BR_nrt_purchased_tickets_megasena_low" at bounding box center [475, 353] width 171 height 9
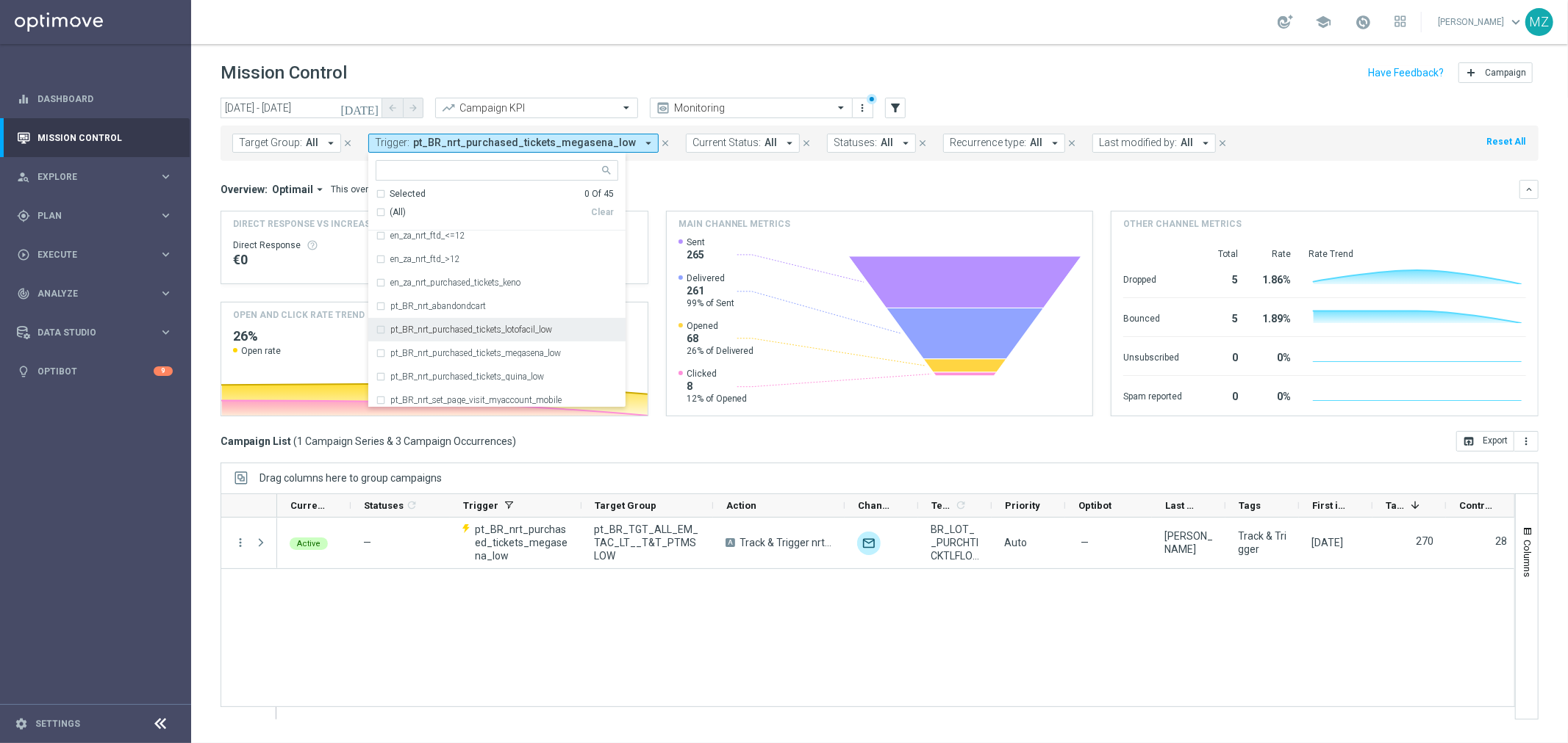
click at [472, 324] on div "pt_BR_nrt_purchased_tickets_lotofacil_low" at bounding box center [497, 330] width 242 height 24
click at [741, 31] on div "school [PERSON_NAME] keyboard_arrow_down MZ" at bounding box center [879, 22] width 1377 height 44
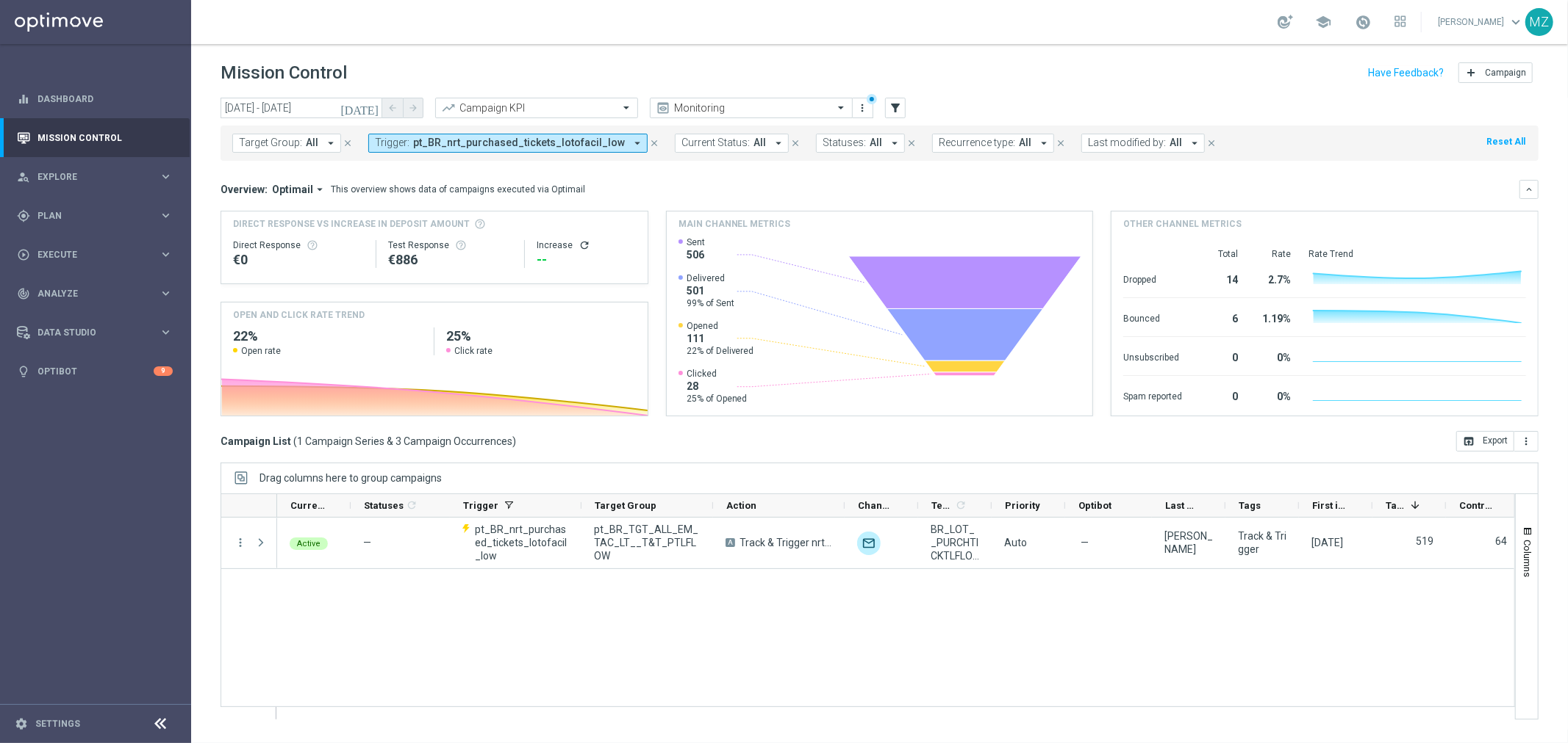
click at [584, 244] on icon "refresh" at bounding box center [584, 245] width 11 height 11
